Goal: Obtain resource: Download file/media

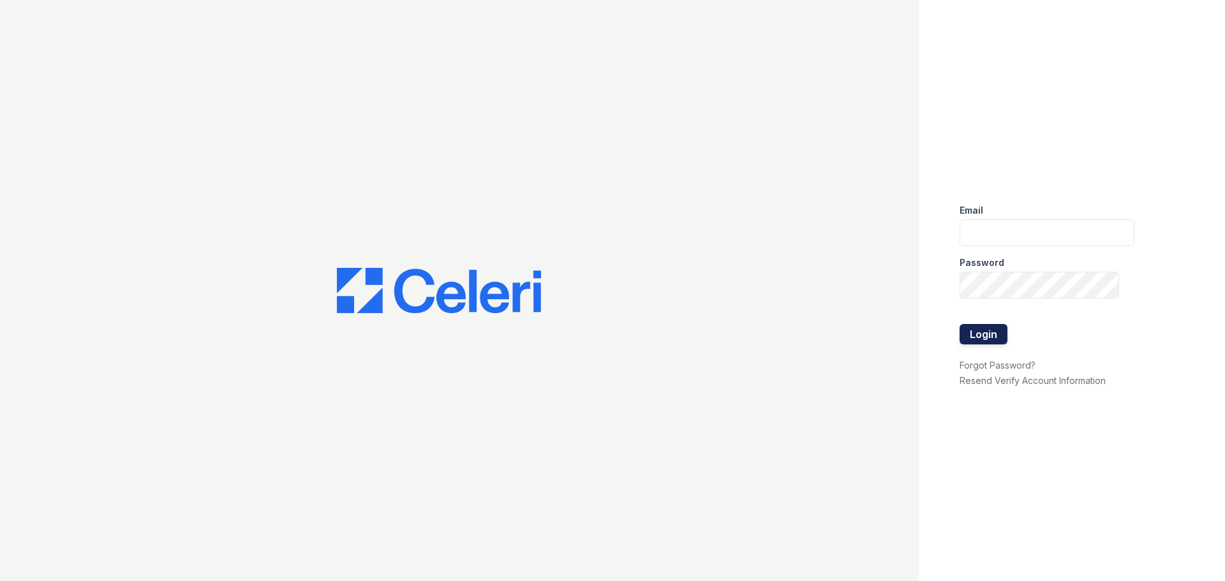
type input "dwright@trinity-pm.com"
click at [987, 335] on button "Login" at bounding box center [984, 334] width 48 height 20
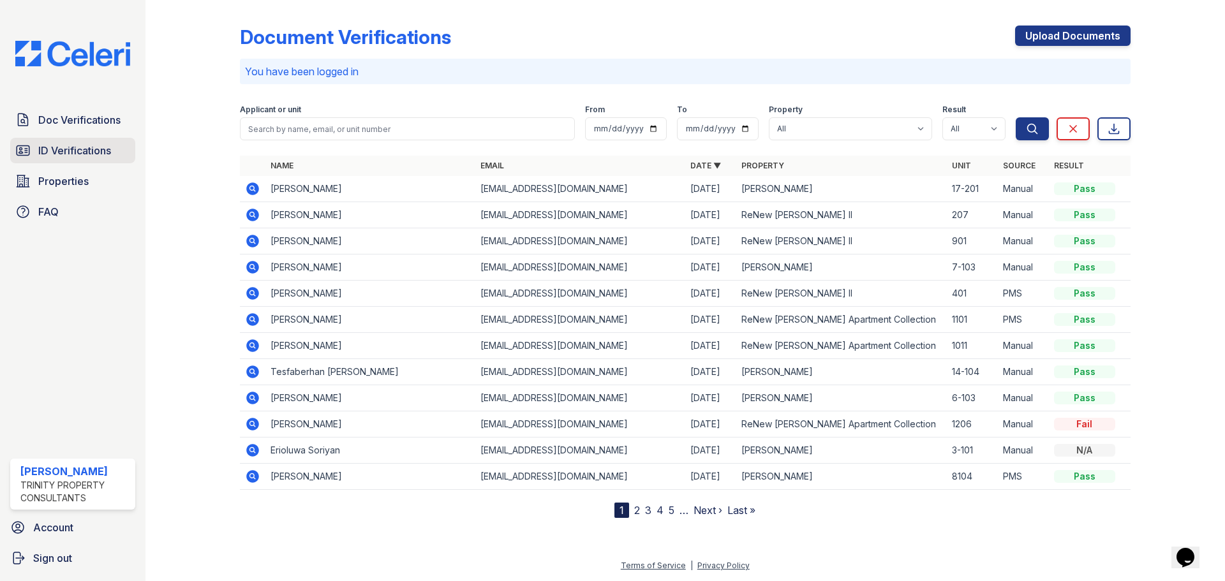
click at [99, 161] on link "ID Verifications" at bounding box center [72, 151] width 125 height 26
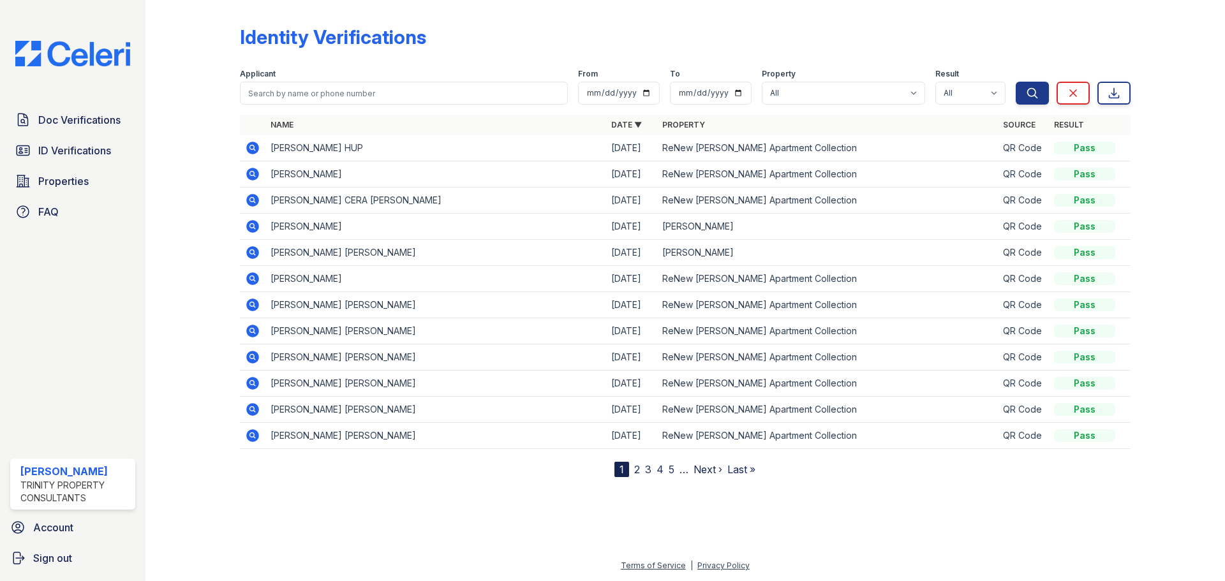
click at [252, 147] on icon at bounding box center [251, 146] width 3 height 3
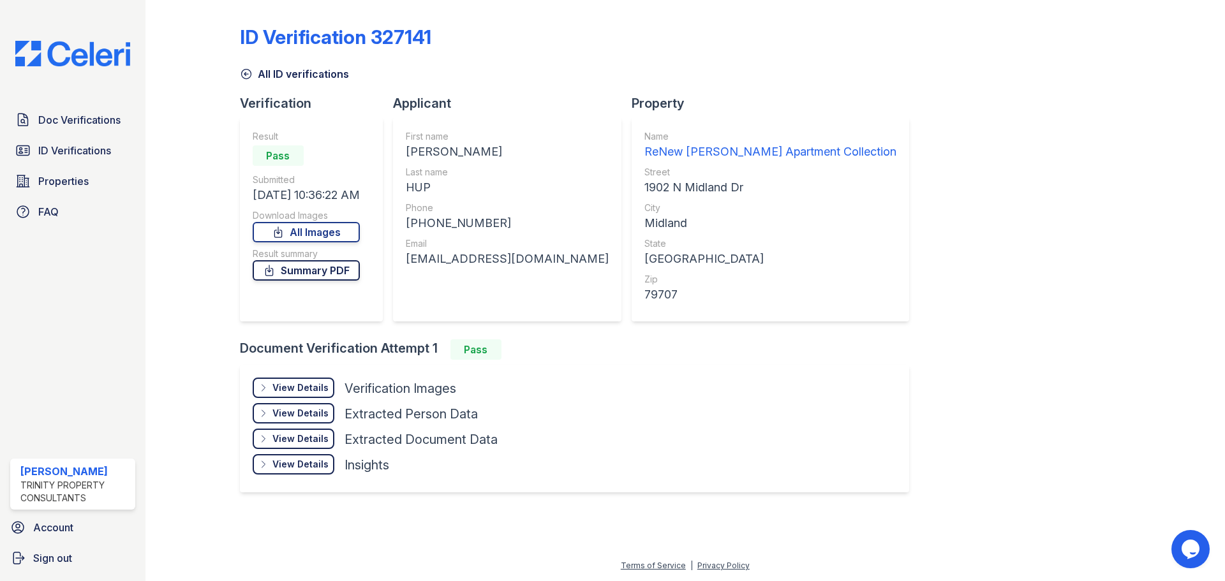
click at [322, 271] on link "Summary PDF" at bounding box center [306, 270] width 107 height 20
